Goal: Check status: Check status

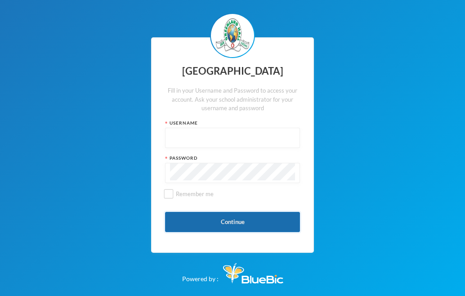
type input "glh25c65"
click at [231, 224] on button "Continue" at bounding box center [232, 222] width 135 height 20
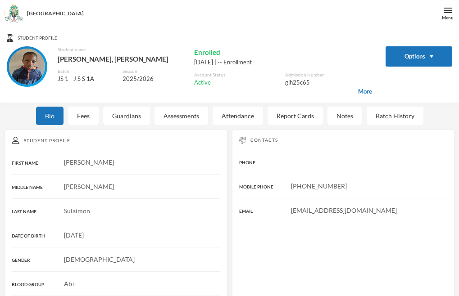
click at [102, 116] on div "Bio Fees Guardians Assessments Attendance Report Cards Notes Batch History" at bounding box center [229, 116] width 459 height 18
click at [84, 115] on div "Fees" at bounding box center [83, 116] width 31 height 18
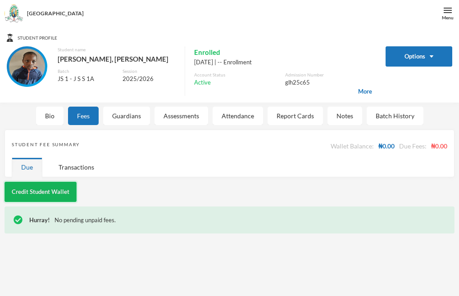
click at [68, 195] on button "Credit Student Wallet" at bounding box center [41, 192] width 72 height 20
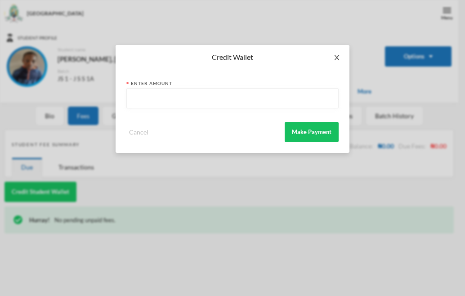
click at [331, 54] on span "Close" at bounding box center [337, 57] width 25 height 25
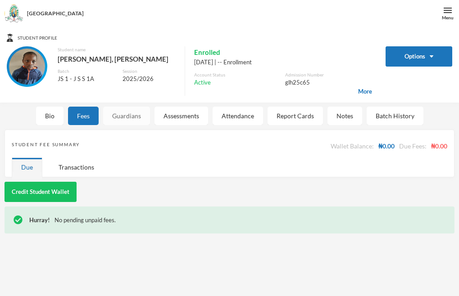
click at [127, 109] on div "Guardians" at bounding box center [126, 116] width 47 height 18
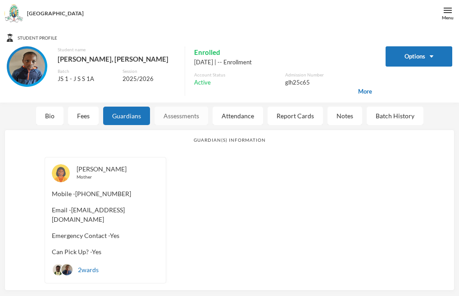
click at [180, 122] on div "Assessments" at bounding box center [181, 116] width 54 height 18
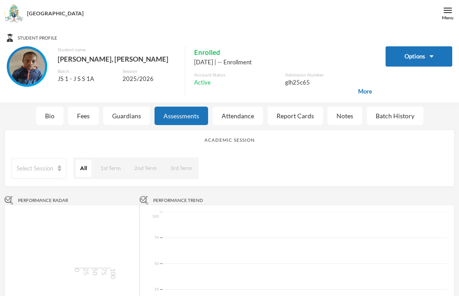
click at [185, 132] on div "Academic Session Select Session All 1st Term 2nd Term 3rd Term" at bounding box center [230, 158] width 450 height 57
